Goal: Entertainment & Leisure: Browse casually

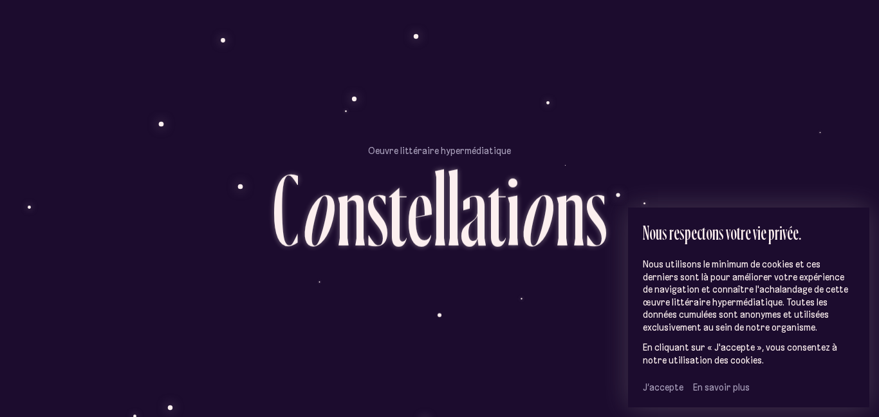
click at [671, 385] on span "J’accepte" at bounding box center [663, 387] width 41 height 12
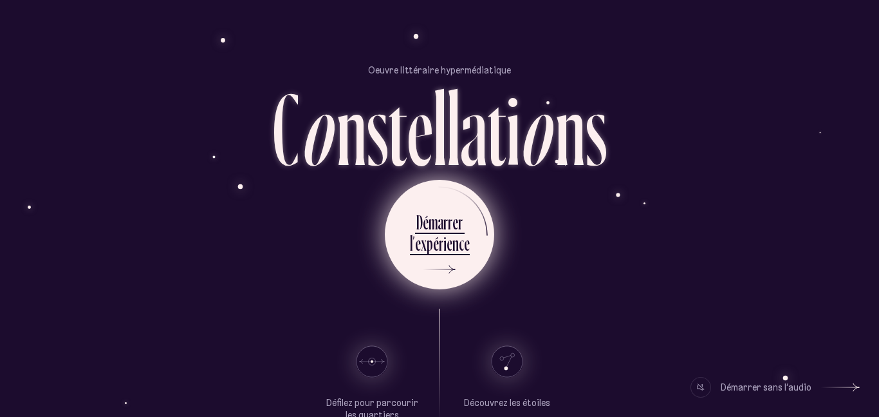
click at [448, 225] on div "r" at bounding box center [450, 221] width 5 height 25
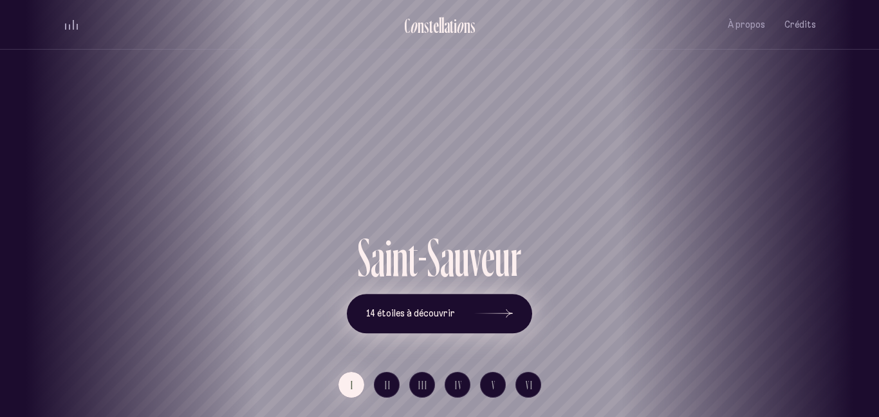
click at [500, 312] on div at bounding box center [493, 313] width 39 height 9
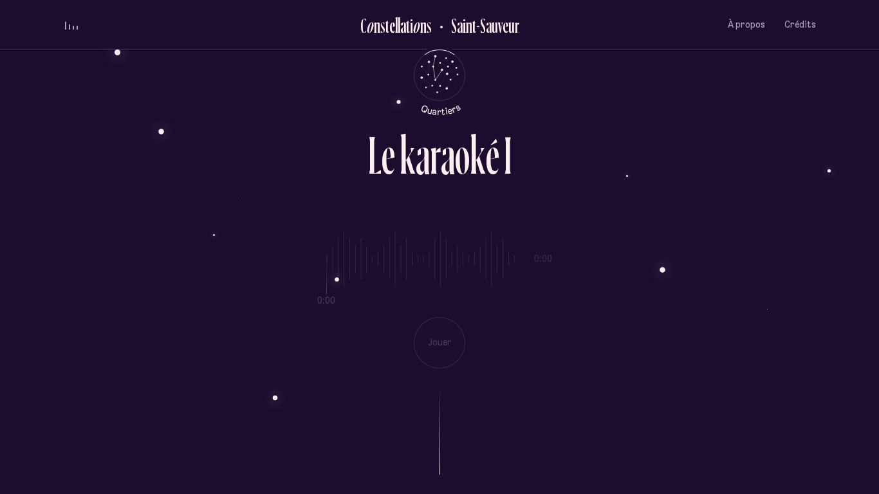
click at [432, 343] on div "0:00 0:00 Jouer" at bounding box center [439, 290] width 753 height 158
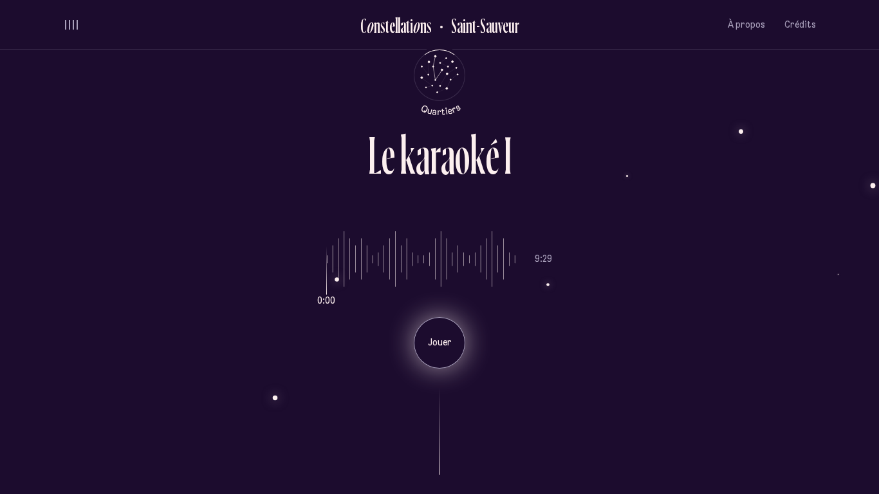
click at [431, 343] on p "Jouer" at bounding box center [440, 343] width 32 height 13
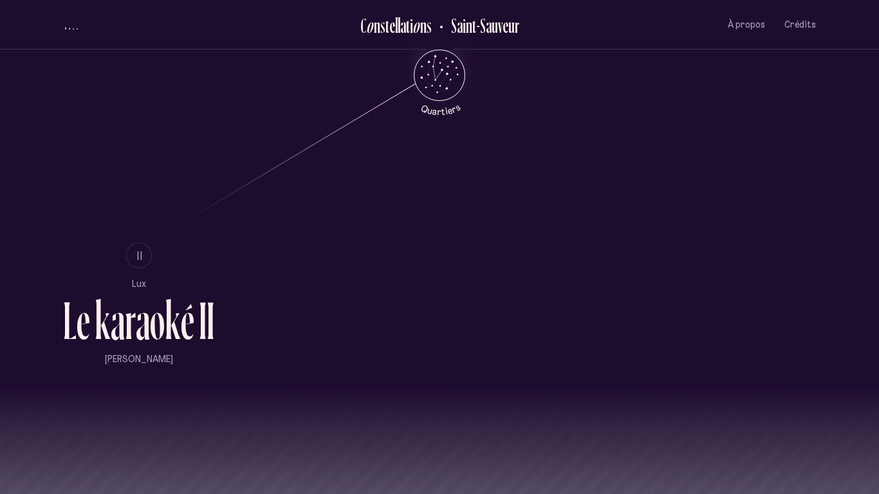
scroll to position [840, 0]
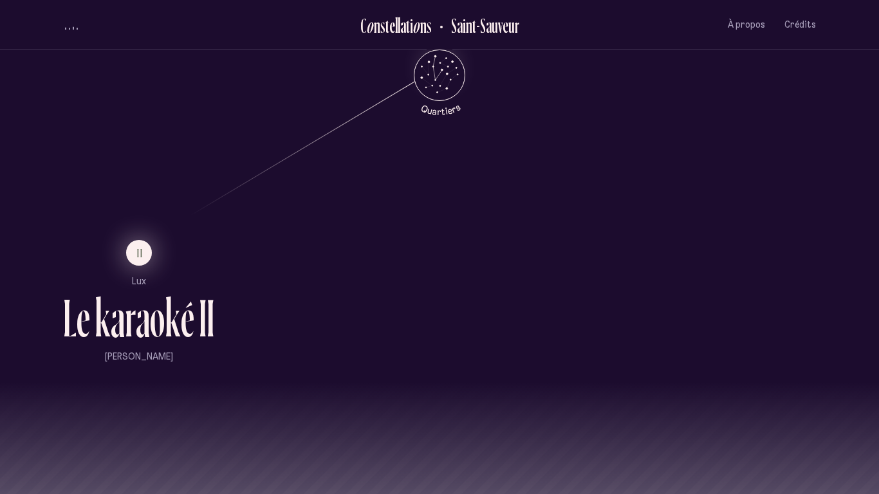
click at [134, 256] on button "II" at bounding box center [139, 253] width 26 height 26
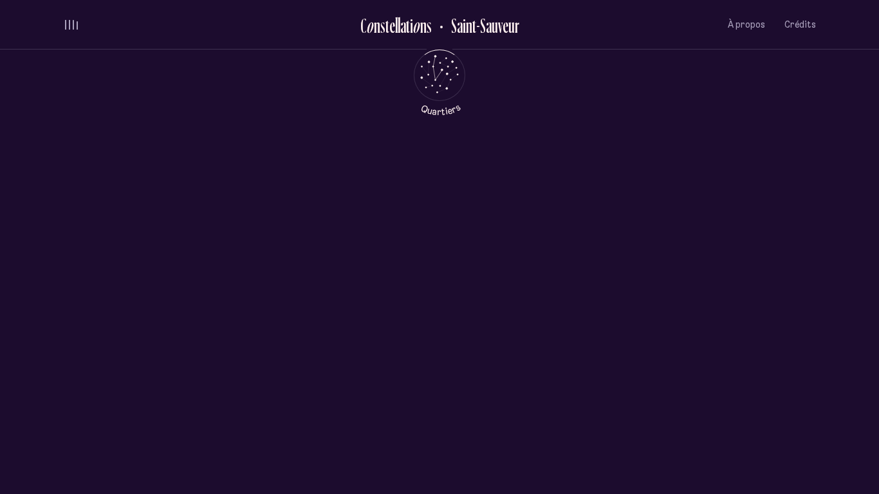
scroll to position [0, 0]
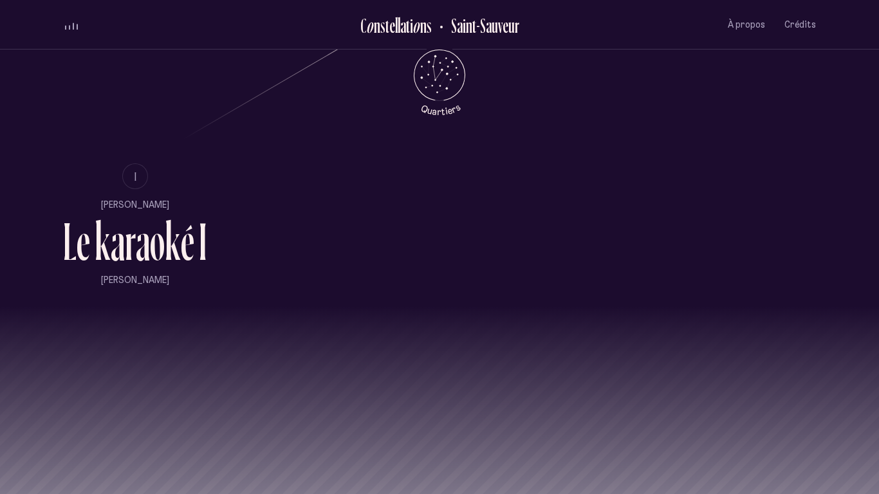
scroll to position [976, 0]
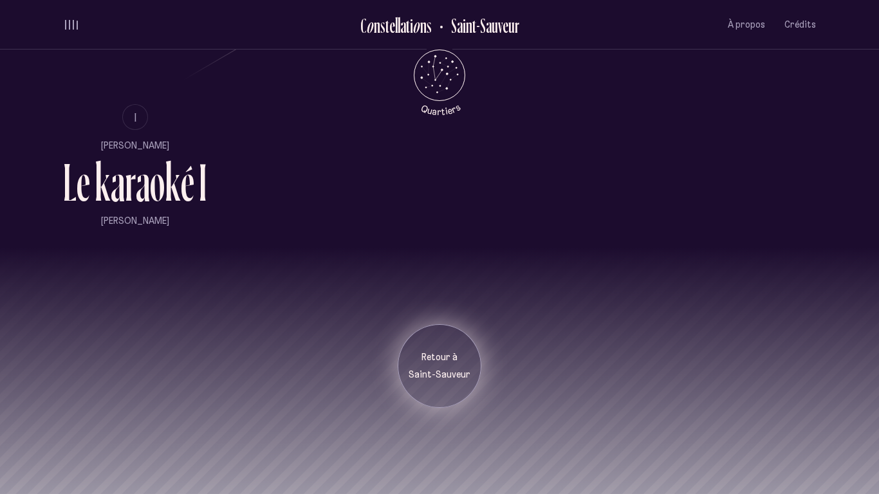
click at [444, 373] on p "Saint-Sauveur" at bounding box center [440, 375] width 64 height 13
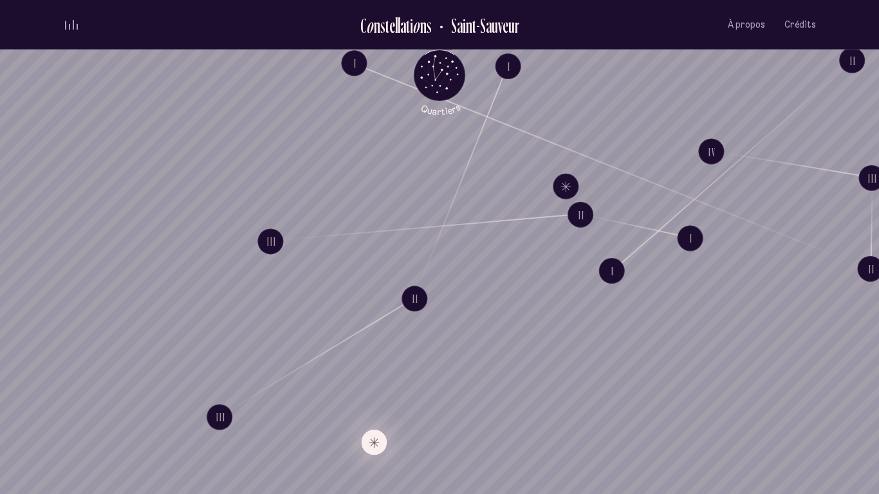
click at [367, 416] on button "Explore Étoile solitaire IV" at bounding box center [374, 443] width 26 height 26
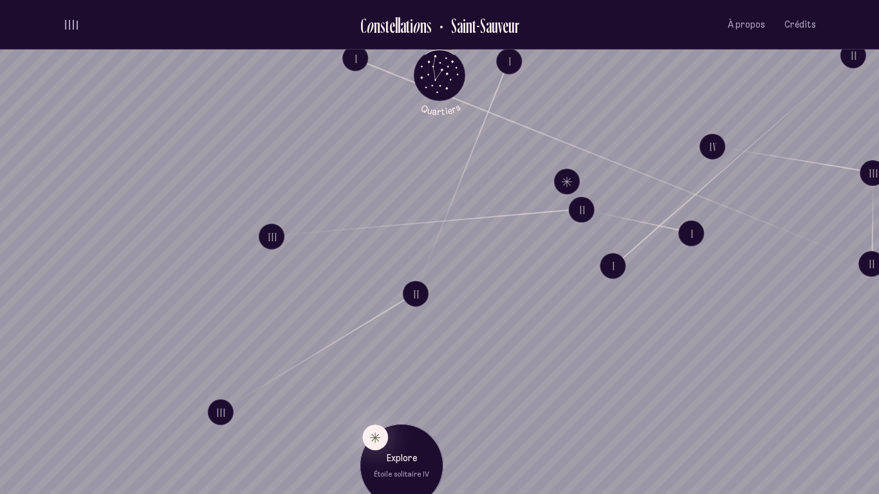
click at [378, 416] on p "Étoile solitaire IV" at bounding box center [402, 475] width 64 height 10
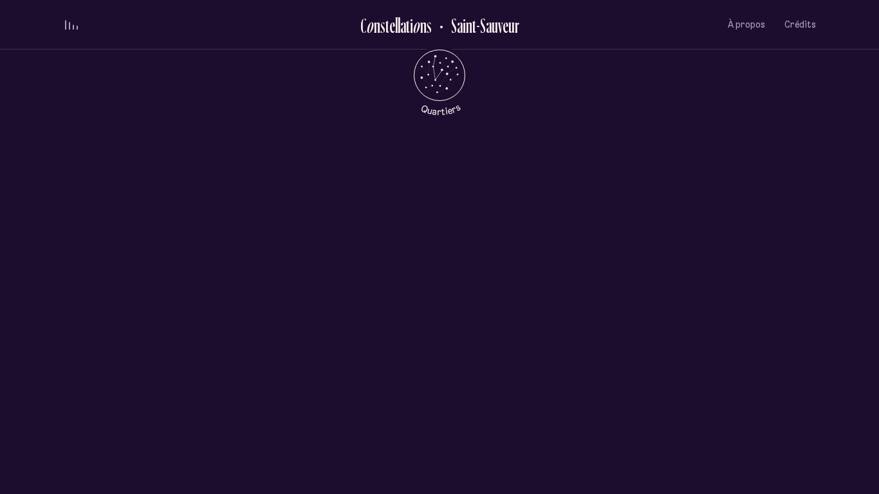
scroll to position [618, 0]
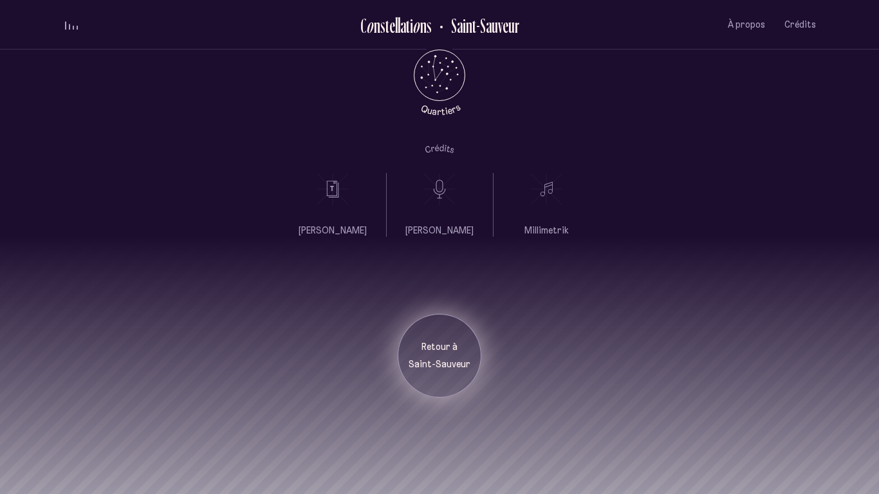
click at [447, 368] on p "Saint-Sauveur" at bounding box center [440, 365] width 64 height 13
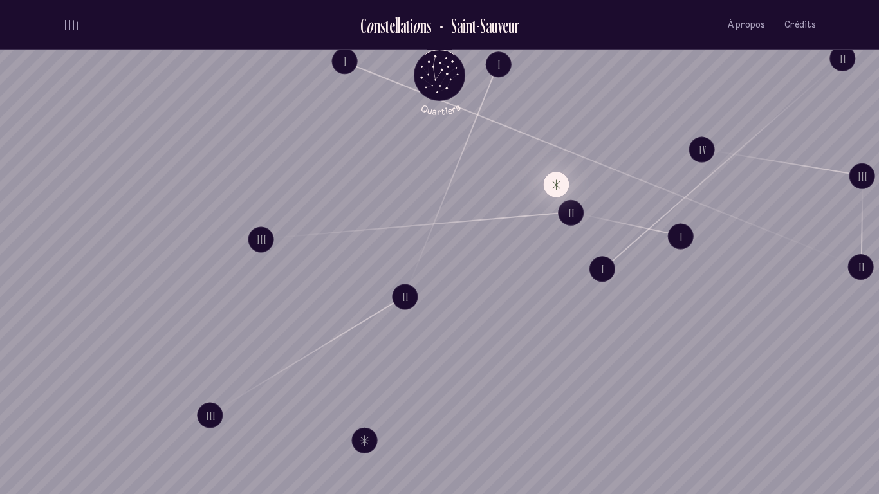
click at [552, 183] on button "Explore Étoile solitaire III" at bounding box center [556, 185] width 26 height 26
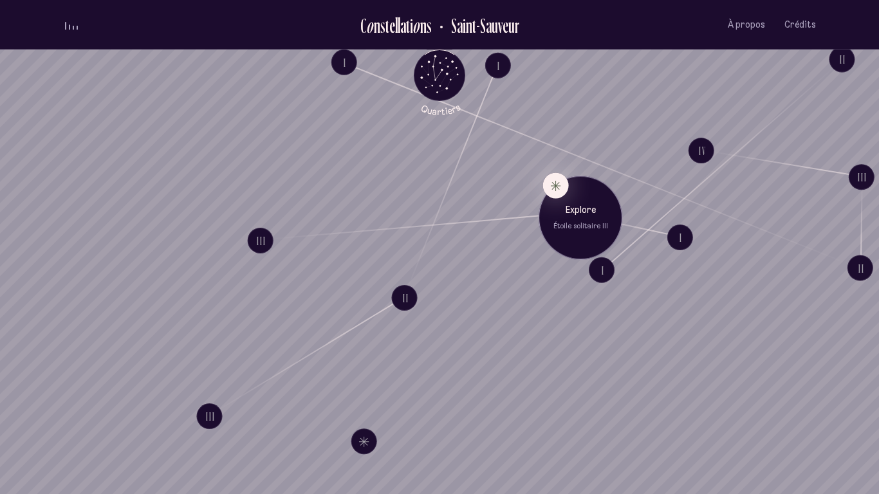
click at [563, 234] on div "Explore Étoile solitaire III" at bounding box center [581, 218] width 84 height 84
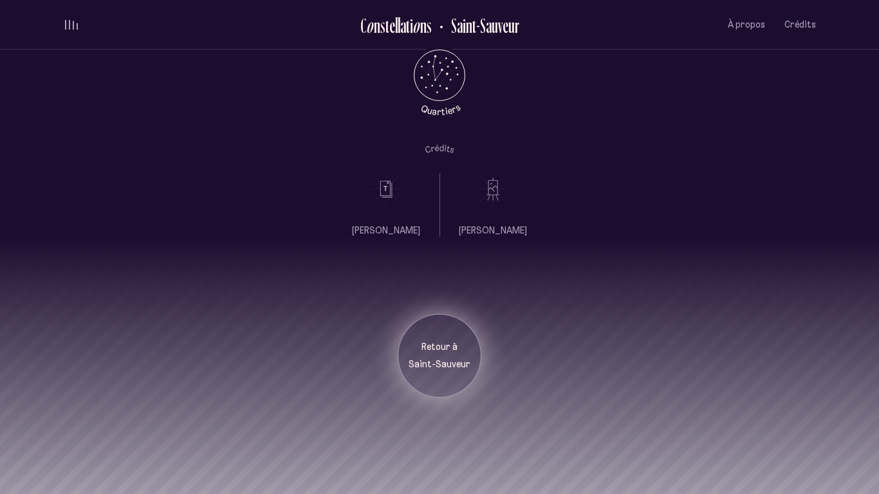
click at [424, 362] on p "Saint-Sauveur" at bounding box center [440, 365] width 64 height 13
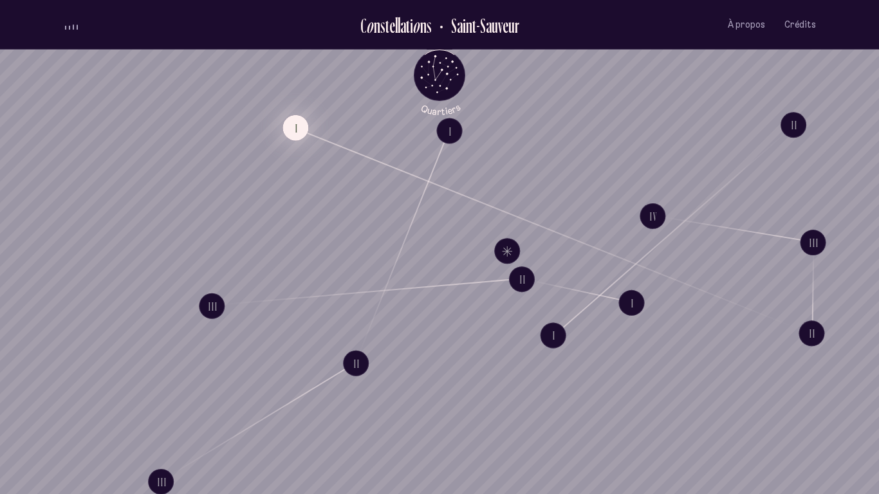
click at [299, 123] on button "I" at bounding box center [296, 128] width 26 height 26
click at [552, 339] on button "I" at bounding box center [553, 336] width 26 height 26
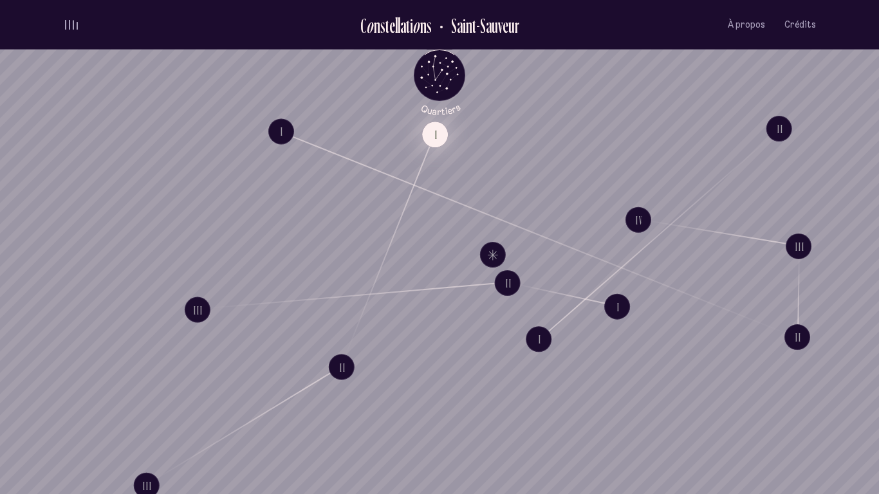
click at [433, 140] on button "I" at bounding box center [435, 135] width 26 height 26
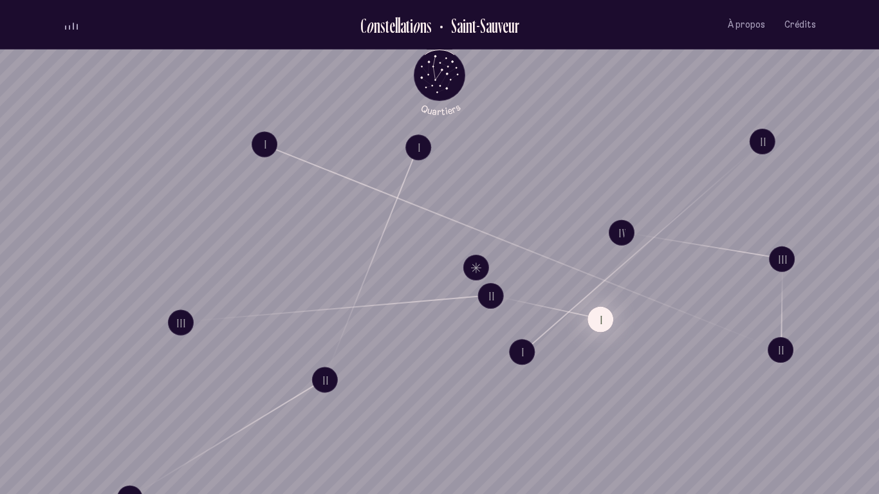
click at [600, 325] on button "I" at bounding box center [601, 320] width 26 height 26
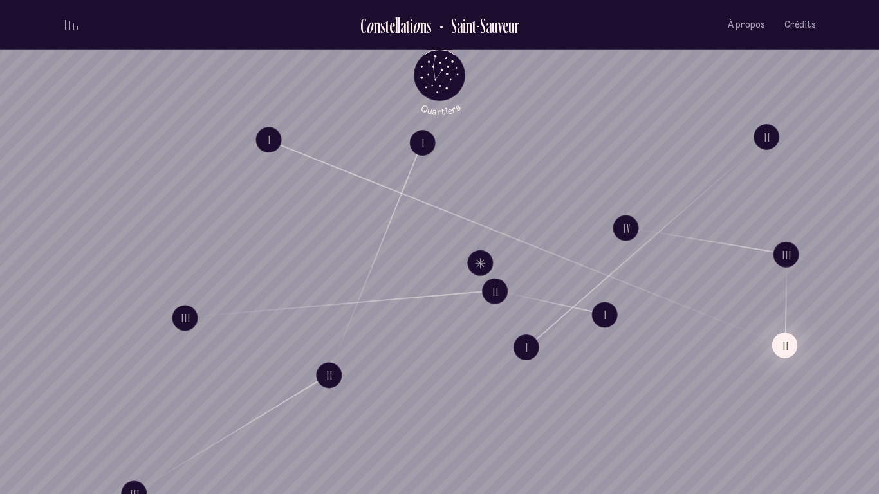
click at [782, 350] on button "II" at bounding box center [786, 346] width 26 height 26
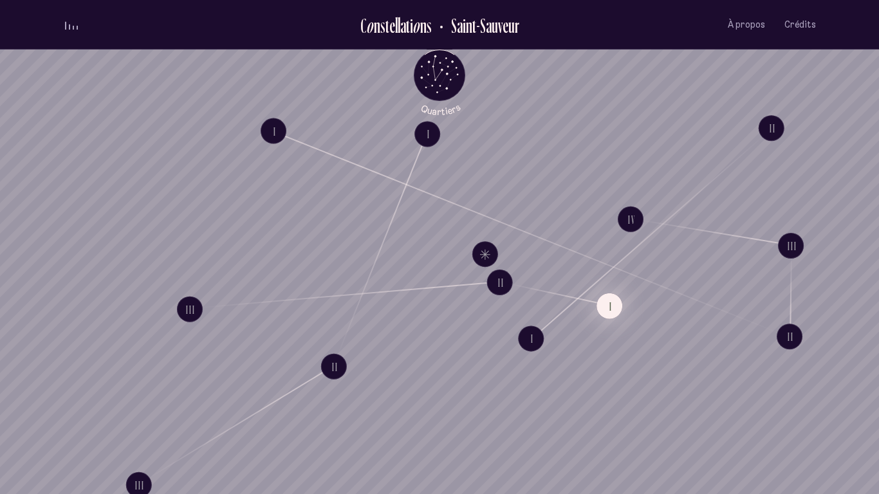
click at [610, 303] on button "I" at bounding box center [610, 307] width 26 height 26
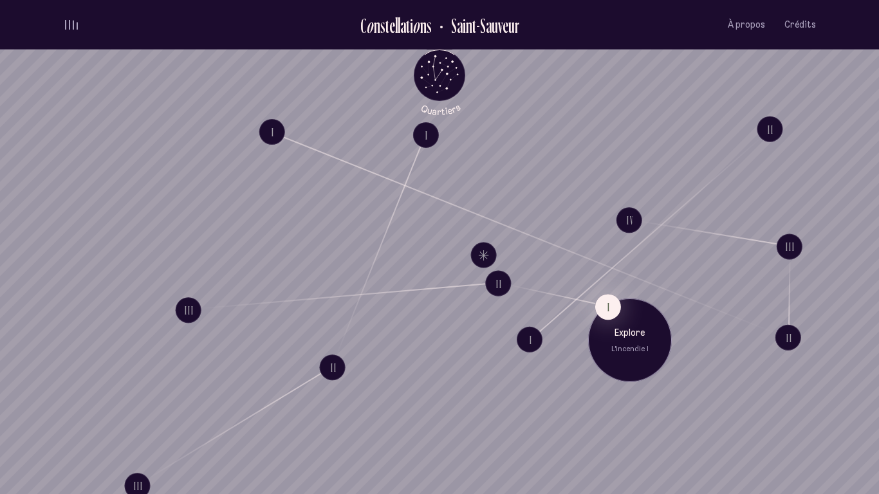
click at [621, 352] on p "L'incendie I" at bounding box center [630, 349] width 64 height 10
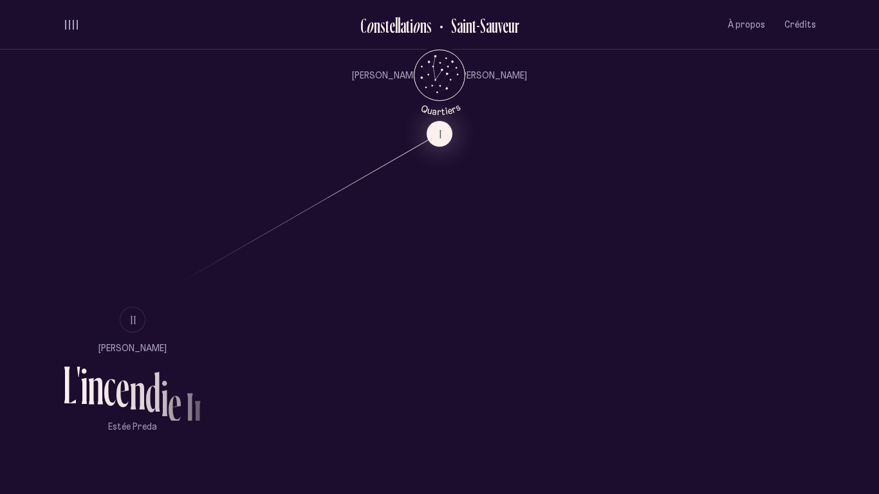
scroll to position [807, 0]
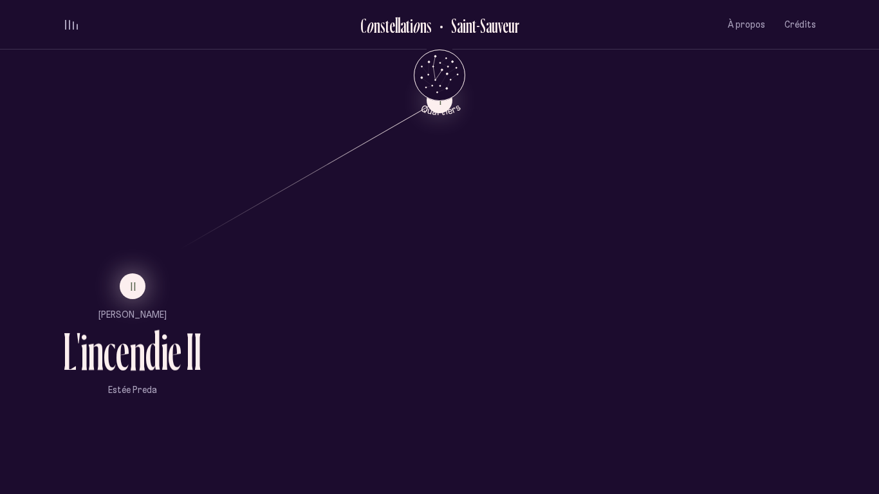
click at [122, 285] on button "II" at bounding box center [133, 287] width 26 height 26
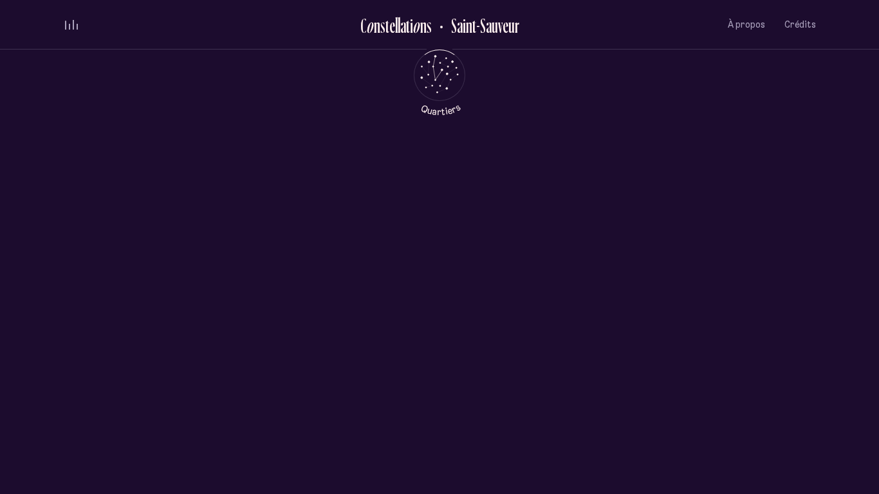
scroll to position [0, 0]
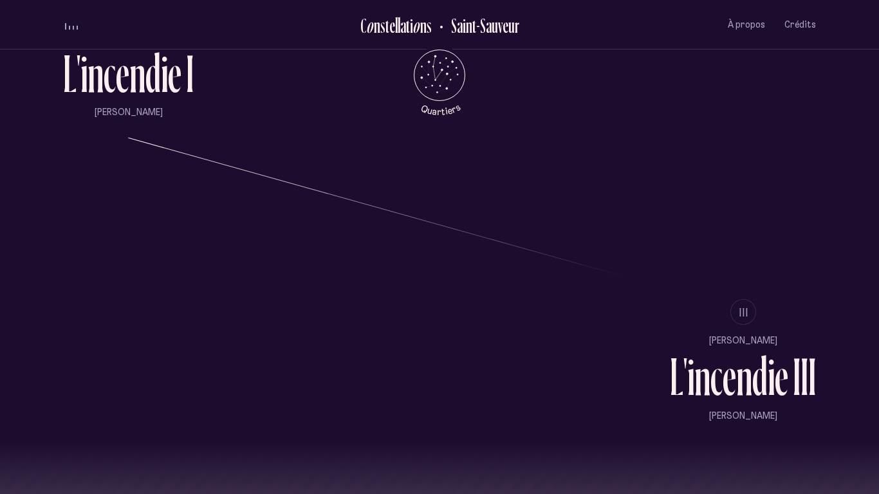
scroll to position [1084, 0]
click at [740, 316] on span "III" at bounding box center [745, 313] width 10 height 11
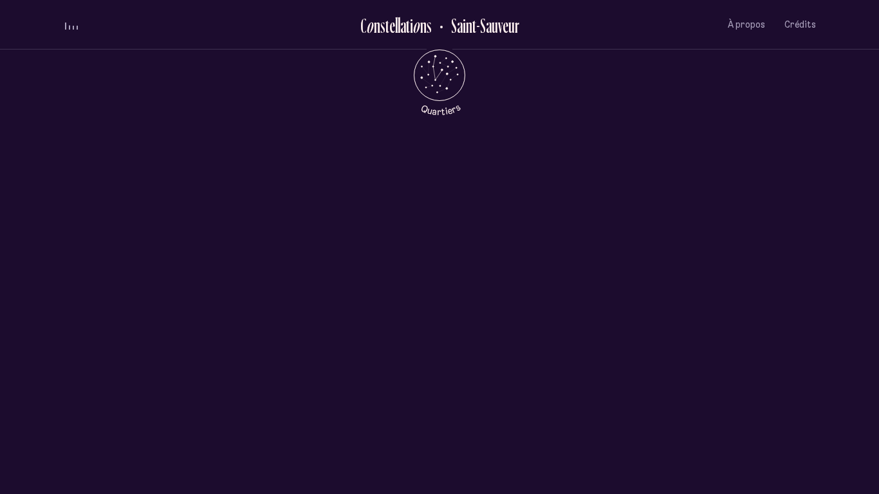
scroll to position [0, 0]
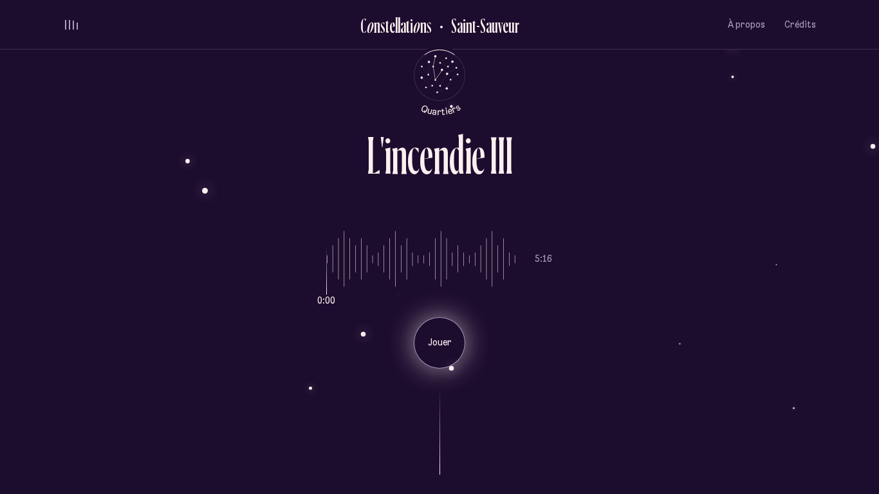
click at [447, 359] on div "Jouer" at bounding box center [440, 343] width 52 height 52
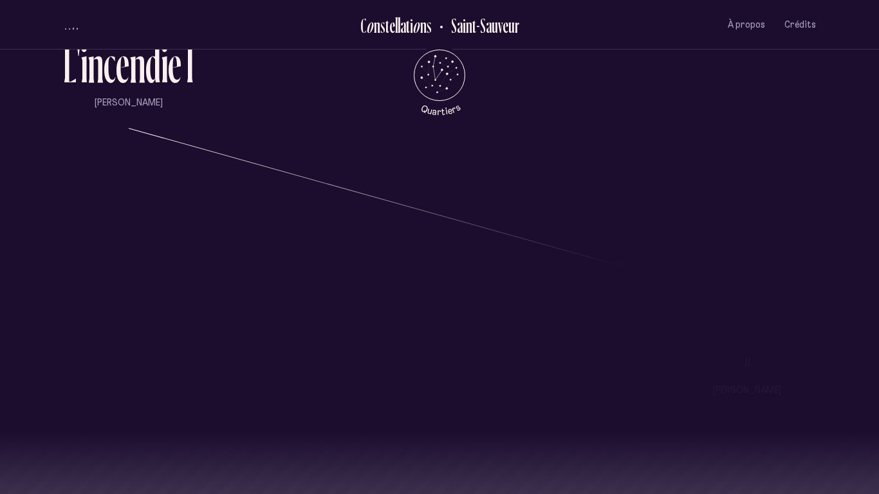
scroll to position [1279, 0]
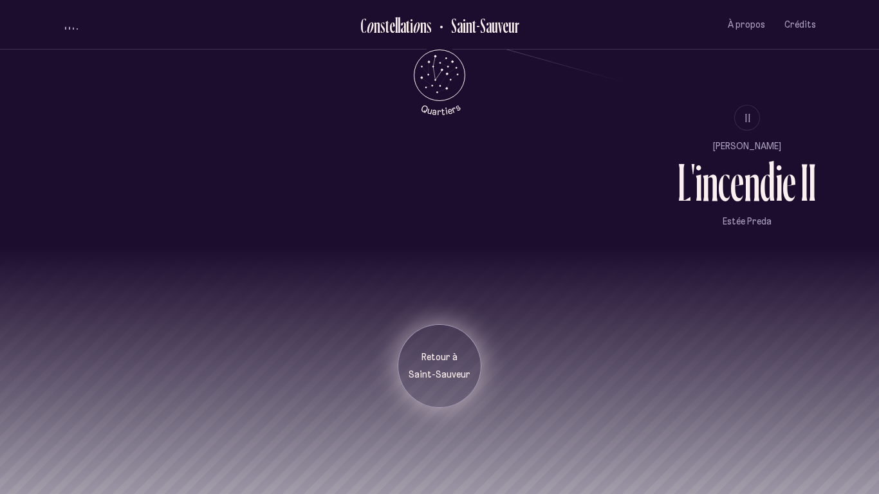
click at [450, 343] on div "Retour à [GEOGRAPHIC_DATA]" at bounding box center [440, 366] width 84 height 84
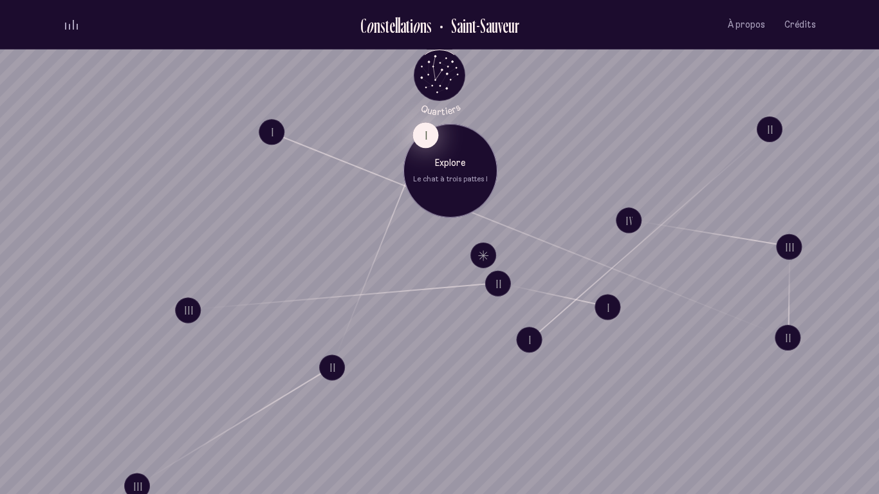
click at [431, 133] on button "I" at bounding box center [426, 135] width 26 height 26
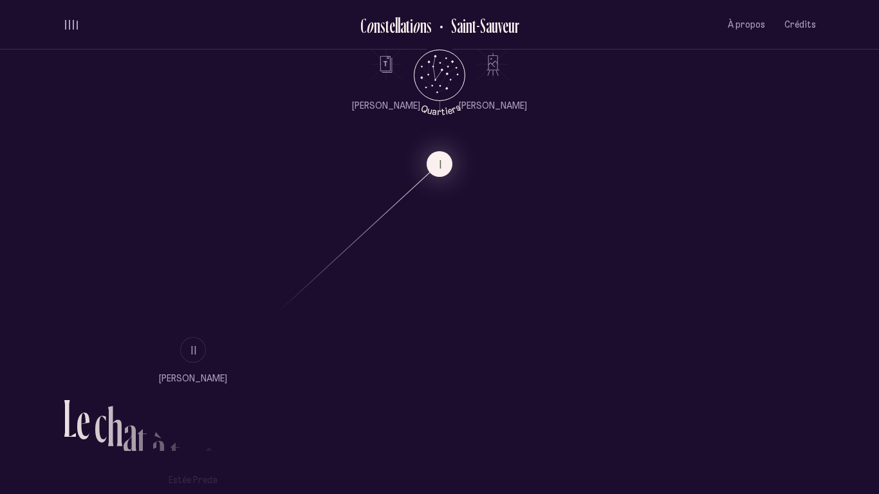
scroll to position [776, 0]
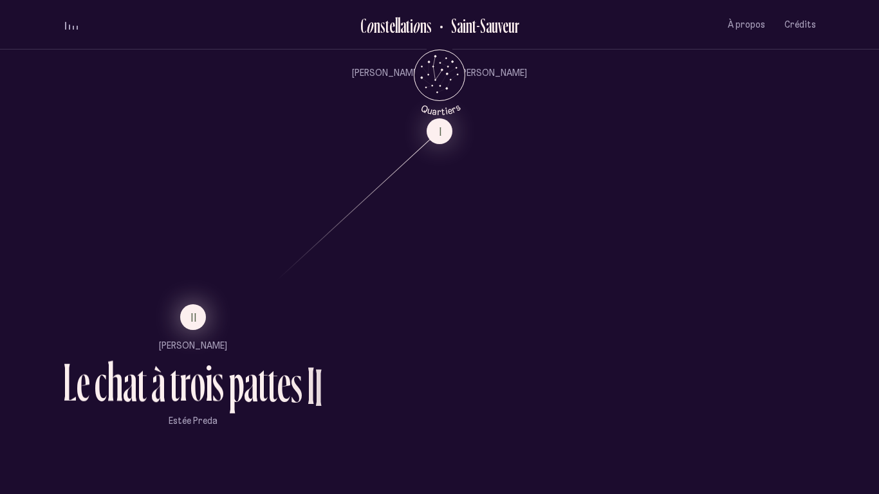
click at [193, 330] on button "II" at bounding box center [193, 318] width 26 height 26
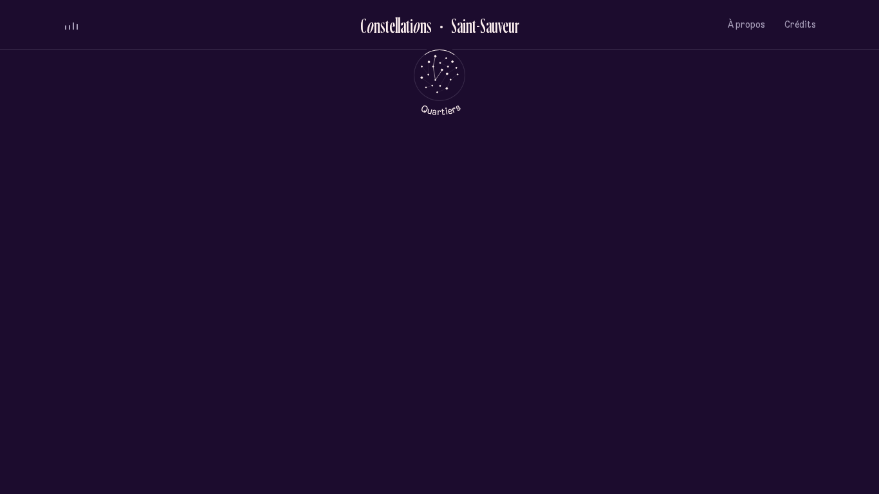
scroll to position [0, 0]
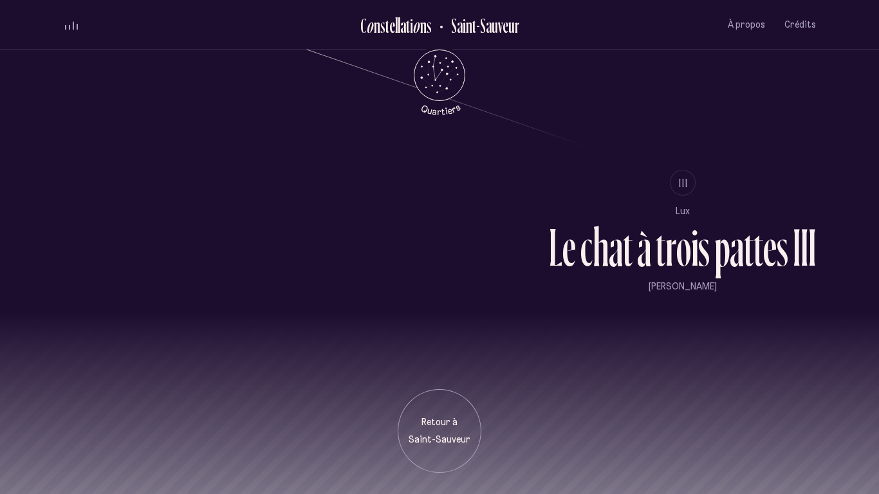
scroll to position [1219, 0]
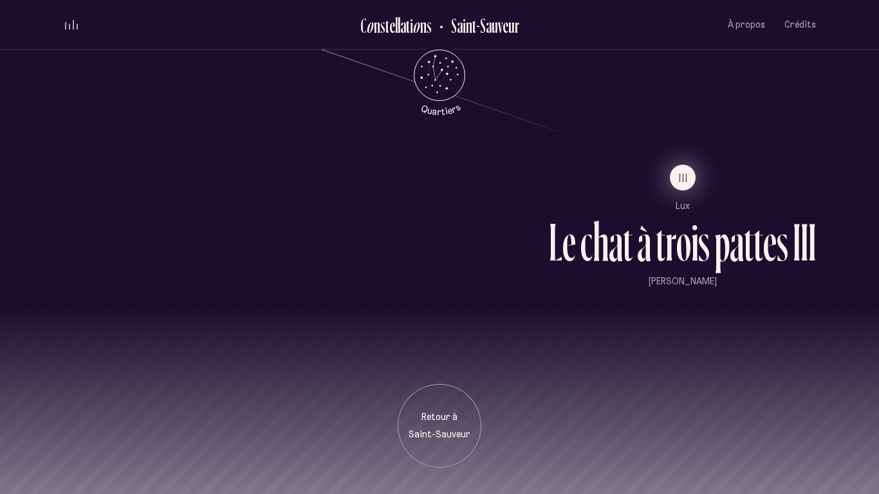
click at [691, 187] on button "III" at bounding box center [683, 178] width 26 height 26
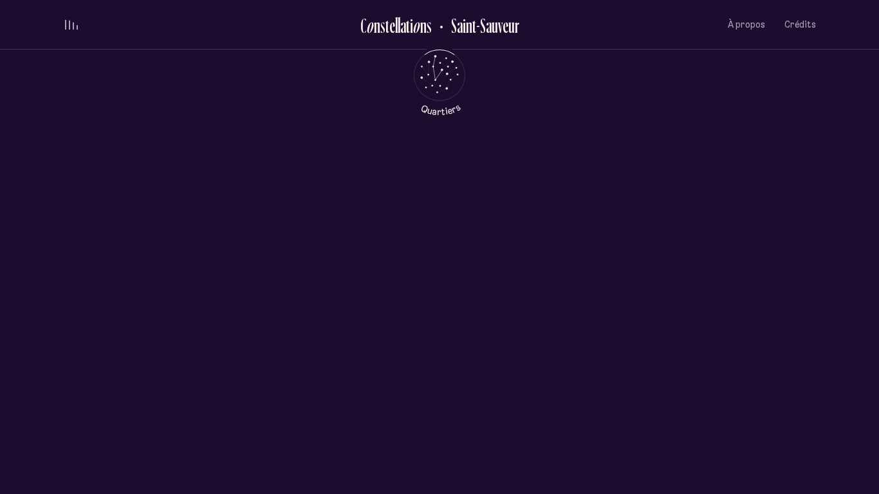
scroll to position [0, 0]
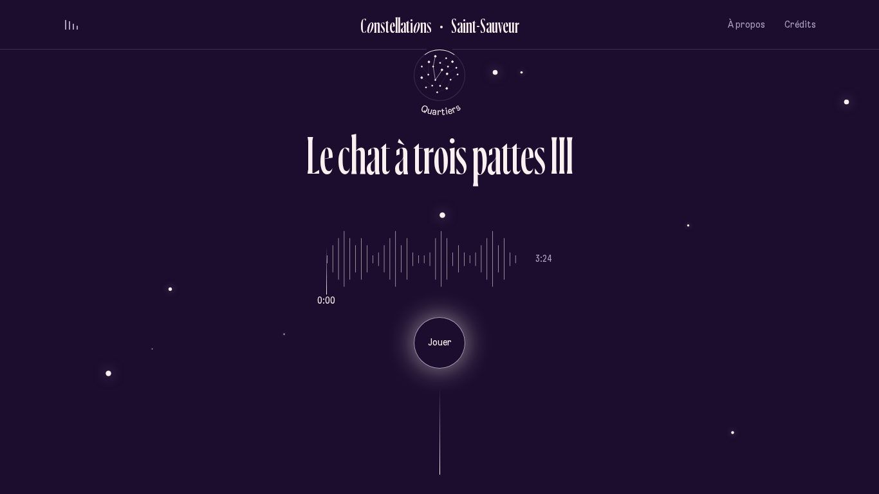
click at [445, 344] on p "Jouer" at bounding box center [440, 343] width 32 height 13
click at [404, 271] on input "range" at bounding box center [421, 259] width 189 height 97
click at [400, 270] on input "range" at bounding box center [421, 259] width 189 height 97
type input "**"
click at [392, 267] on input "range" at bounding box center [421, 259] width 189 height 97
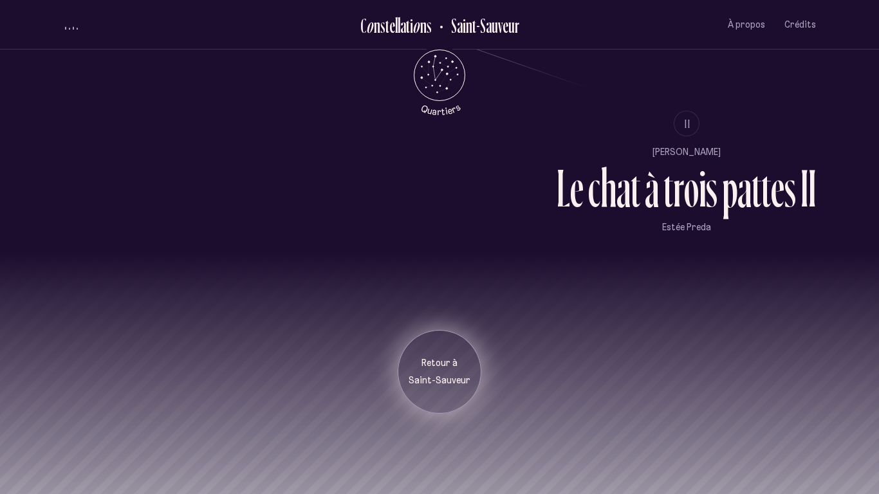
scroll to position [1279, 0]
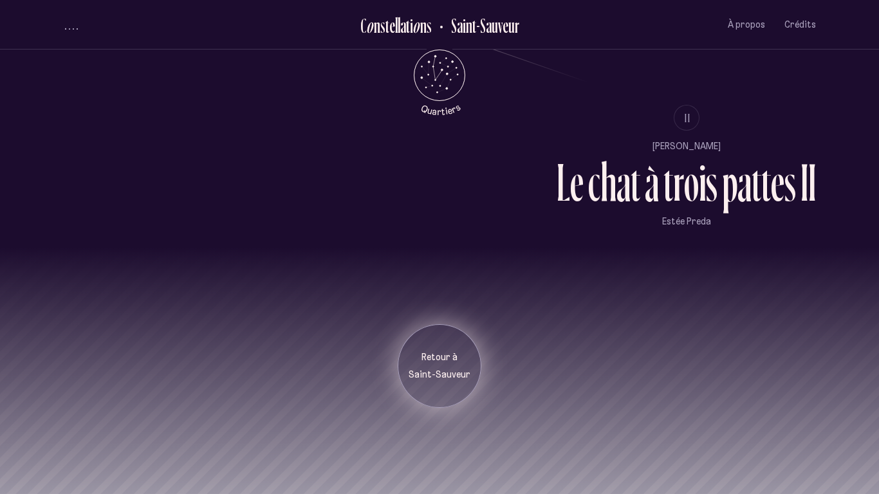
click at [432, 343] on div "Retour à [GEOGRAPHIC_DATA]" at bounding box center [440, 366] width 84 height 84
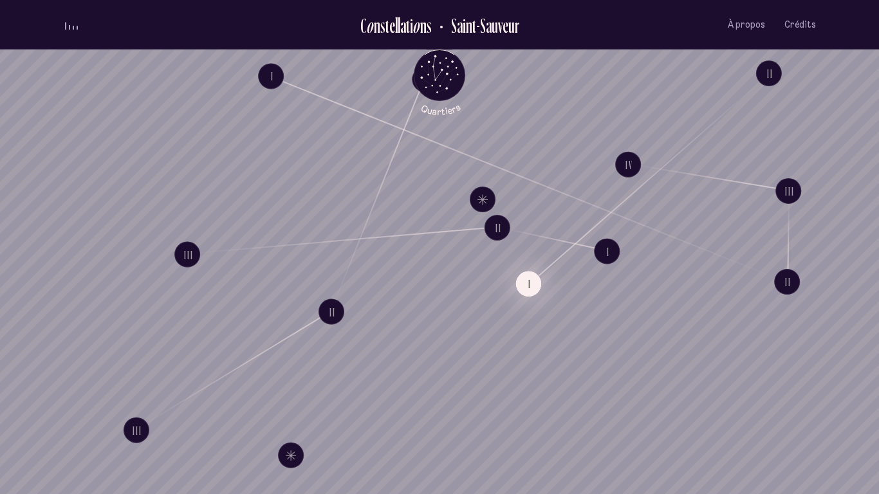
click at [531, 294] on button "I" at bounding box center [529, 284] width 26 height 26
click at [612, 250] on button "I" at bounding box center [608, 251] width 26 height 26
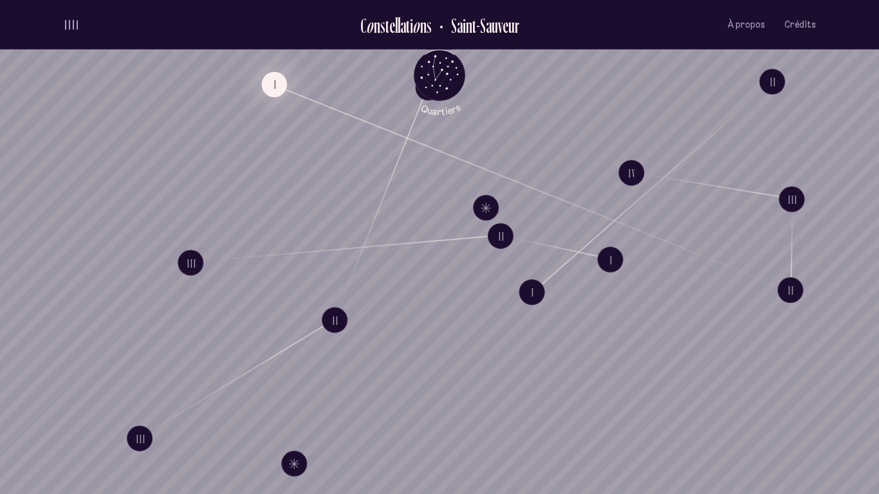
click at [280, 94] on button "I" at bounding box center [274, 84] width 26 height 26
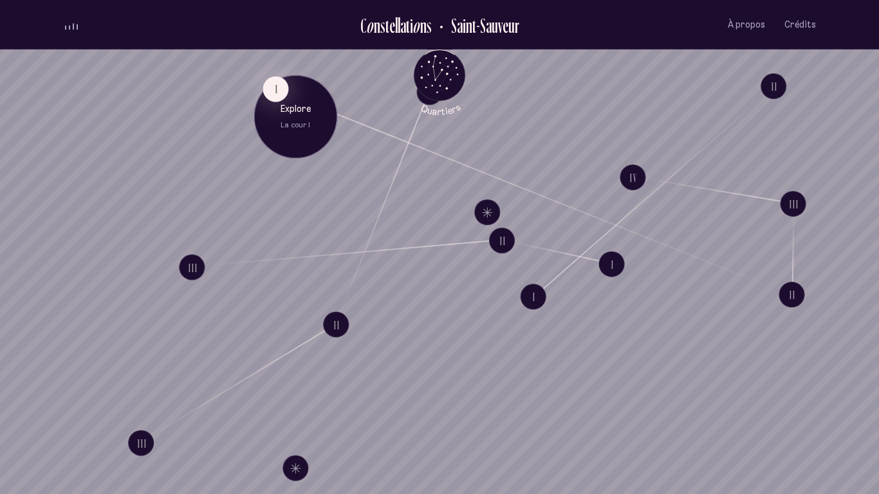
click at [276, 136] on div "Explore La cour I" at bounding box center [296, 117] width 84 height 84
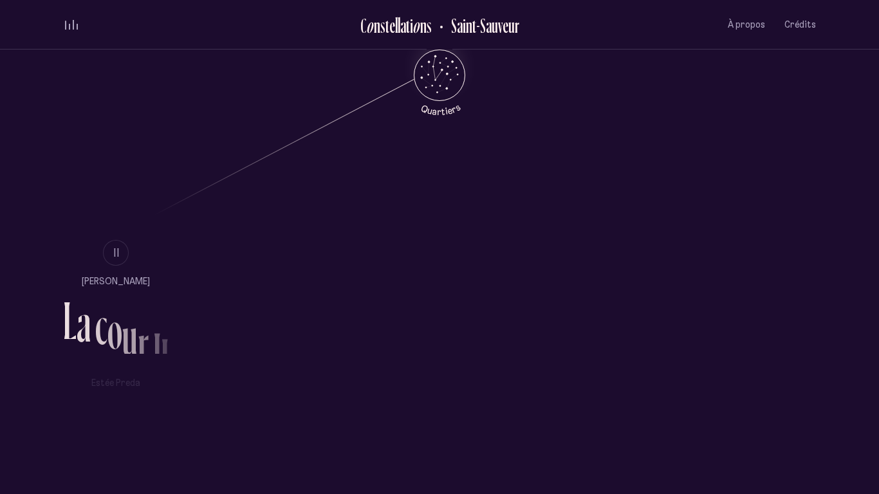
scroll to position [858, 0]
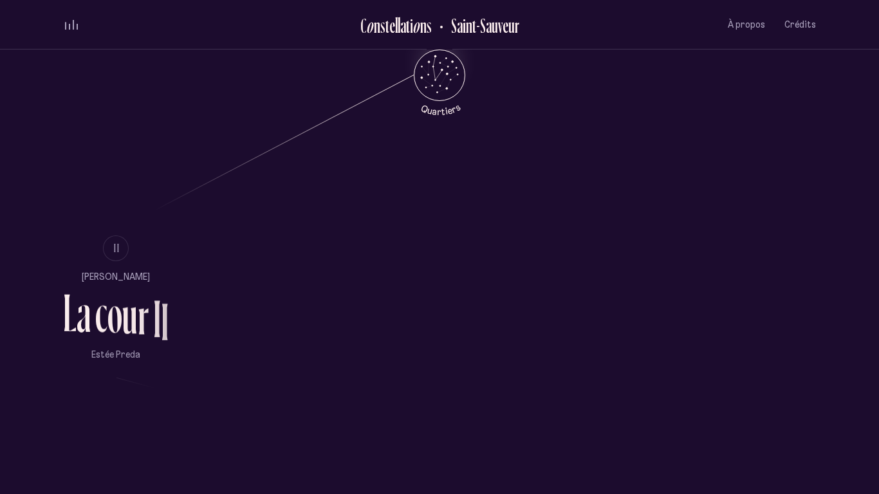
click at [109, 257] on ul "II [PERSON_NAME] L a c o u r I I [PERSON_NAME]" at bounding box center [116, 298] width 106 height 124
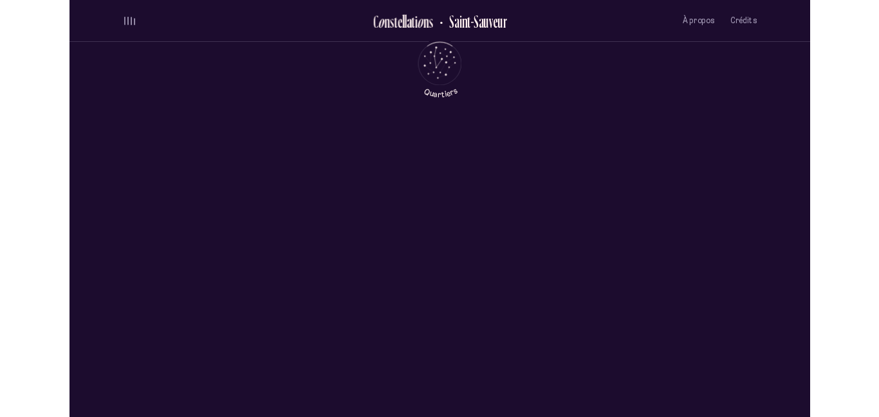
scroll to position [0, 0]
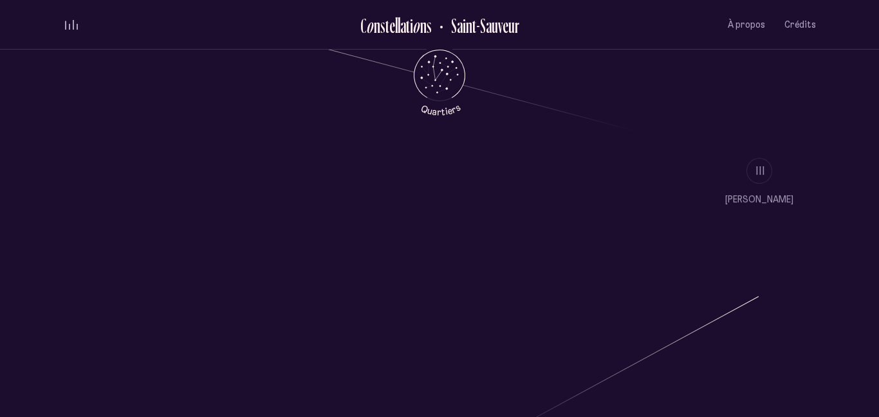
scroll to position [1127, 0]
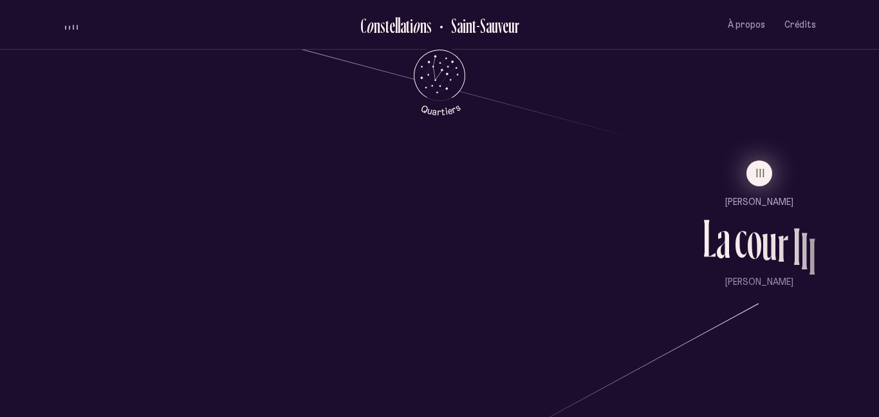
click at [760, 184] on button "III" at bounding box center [760, 173] width 26 height 26
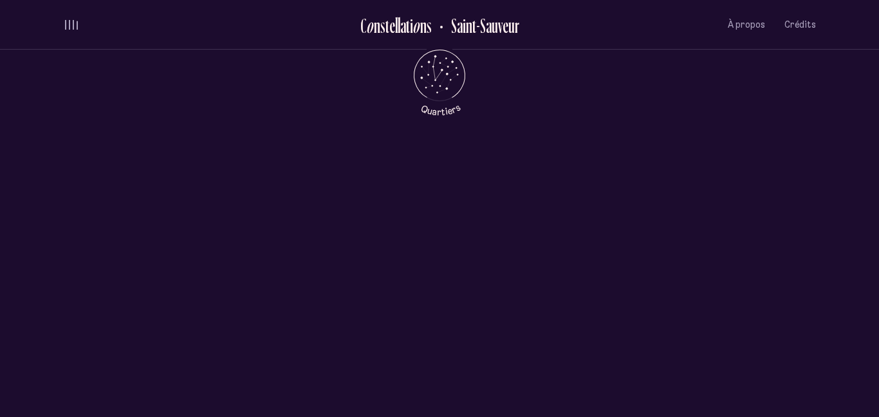
scroll to position [0, 0]
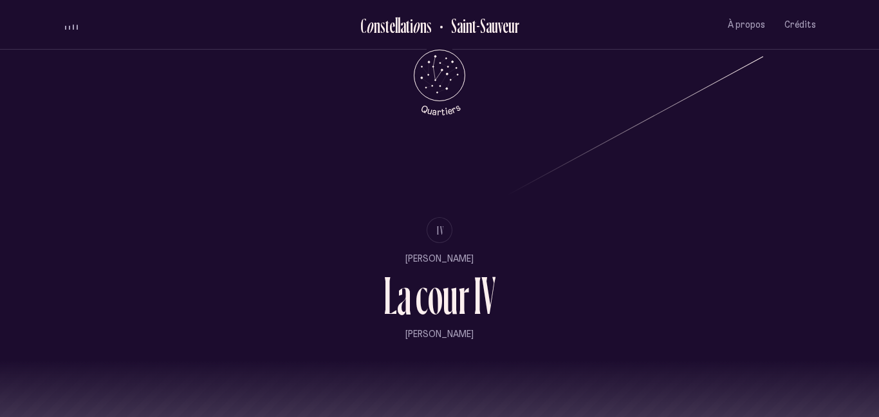
scroll to position [1373, 0]
click at [424, 249] on ul "IV [PERSON_NAME] L a c o u r I V [PERSON_NAME]" at bounding box center [440, 280] width 113 height 124
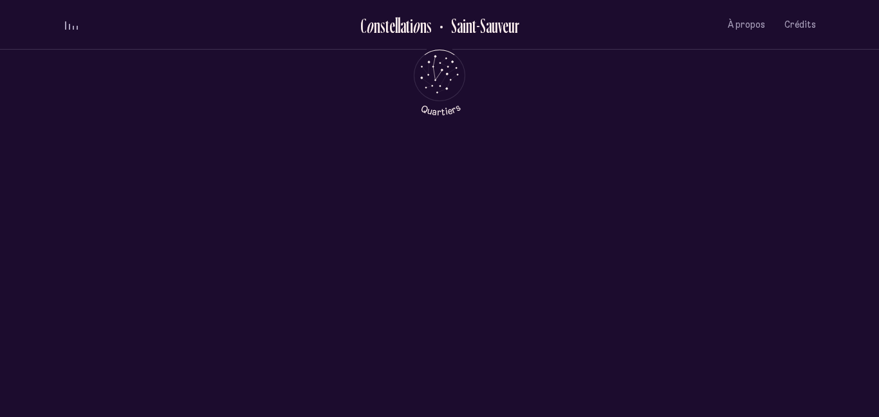
scroll to position [0, 0]
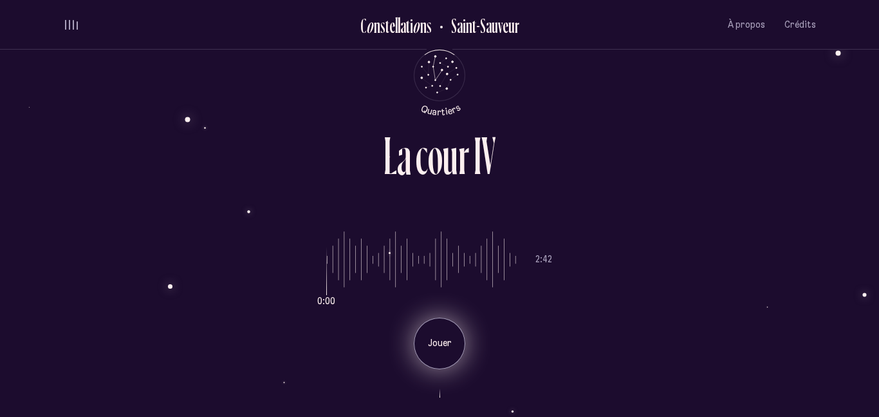
click at [426, 349] on p "Jouer" at bounding box center [440, 343] width 32 height 13
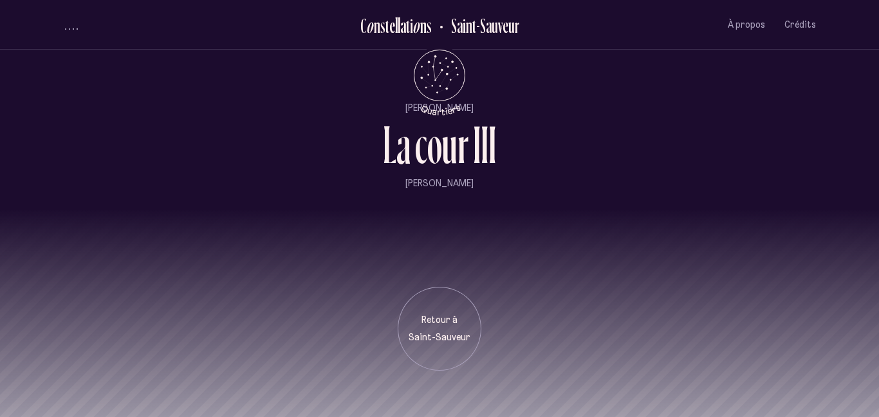
scroll to position [1525, 0]
click at [422, 326] on div "Retour à [GEOGRAPHIC_DATA]" at bounding box center [440, 328] width 64 height 30
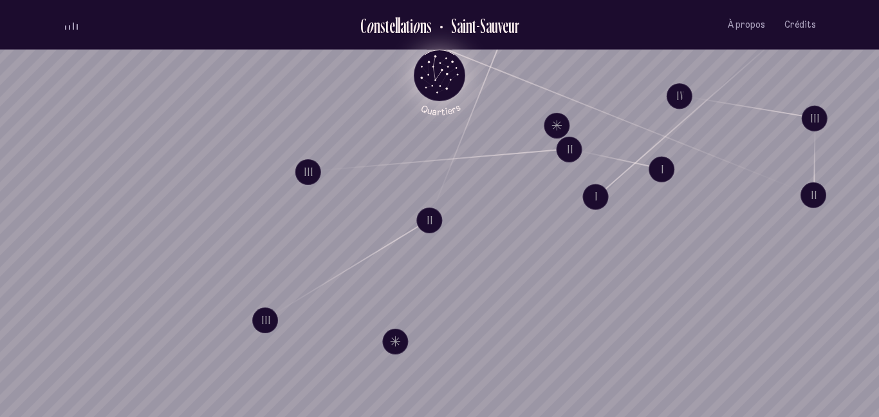
click at [425, 80] on icon "Quartiers" at bounding box center [439, 96] width 75 height 39
